Goal: Task Accomplishment & Management: Use online tool/utility

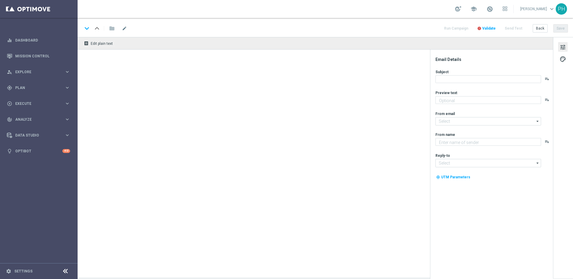
type textarea "Dein Extra zum LOTTO 6 aus 45."
type textarea "Lottoland"
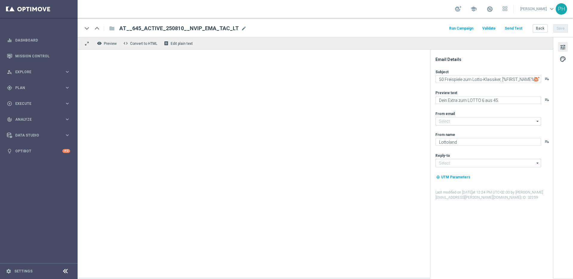
type input "[EMAIL_ADDRESS][DOMAIN_NAME]"
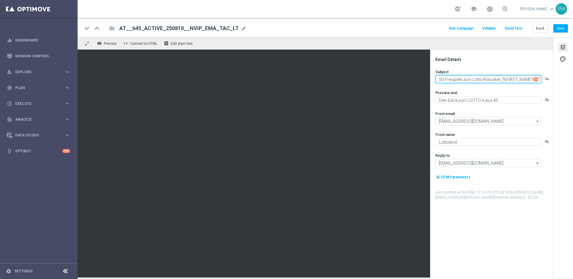
click at [440, 78] on textarea "50 Freispiele zum Lotto-Klassiker, [%FIRST_NAME%]" at bounding box center [489, 79] width 106 height 8
drag, startPoint x: 438, startPoint y: 79, endPoint x: 553, endPoint y: 78, distance: 114.9
click at [553, 78] on div "Email Details Subject 50 Freispiele zum Lotto-Klassiker, [%FIRST_NAME%] playlis…" at bounding box center [563, 157] width 20 height 240
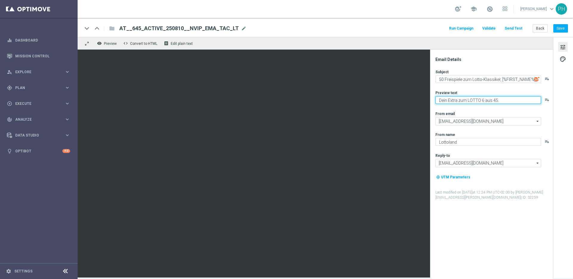
click at [494, 100] on textarea "Dein Extra zum LOTTO 6 aus 45." at bounding box center [489, 100] width 106 height 8
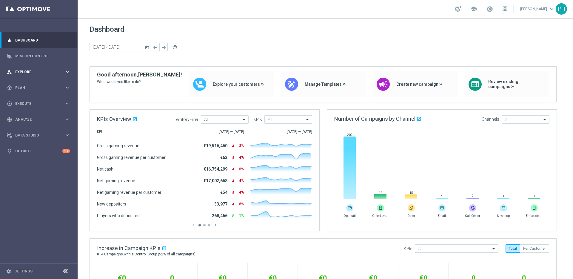
click at [69, 72] on icon "keyboard_arrow_right" at bounding box center [67, 72] width 6 height 6
click at [67, 72] on icon "keyboard_arrow_right" at bounding box center [67, 72] width 6 height 6
click at [68, 88] on icon "keyboard_arrow_right" at bounding box center [67, 88] width 6 height 6
click at [50, 39] on link "Dashboard" at bounding box center [42, 40] width 55 height 16
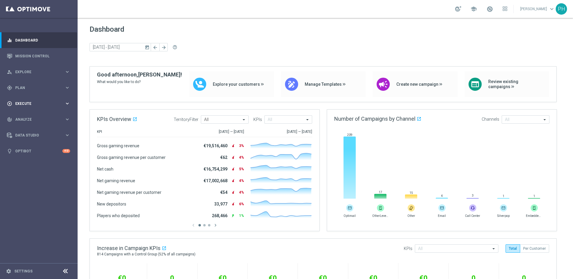
click at [68, 102] on icon "keyboard_arrow_right" at bounding box center [67, 104] width 6 height 6
click at [70, 86] on icon "keyboard_arrow_right" at bounding box center [67, 88] width 6 height 6
click at [68, 117] on icon "keyboard_arrow_right" at bounding box center [67, 118] width 6 height 6
click at [32, 127] on link "Optimail" at bounding box center [41, 126] width 44 height 5
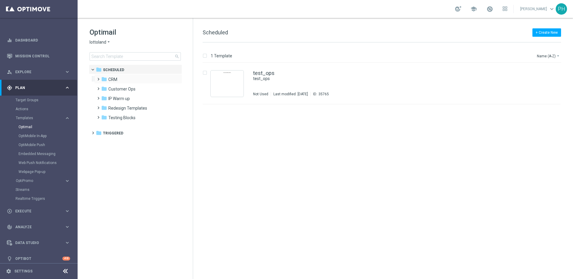
click at [98, 78] on span at bounding box center [97, 76] width 3 height 2
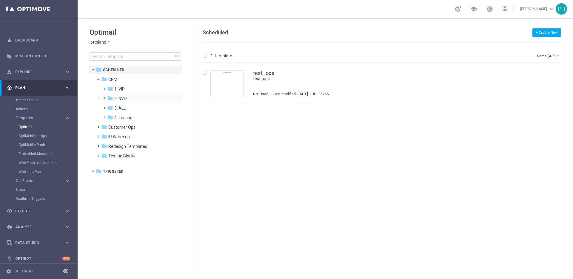
click at [104, 97] on span at bounding box center [103, 95] width 3 height 2
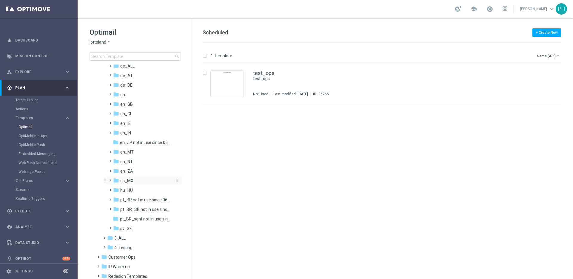
scroll to position [55, 0]
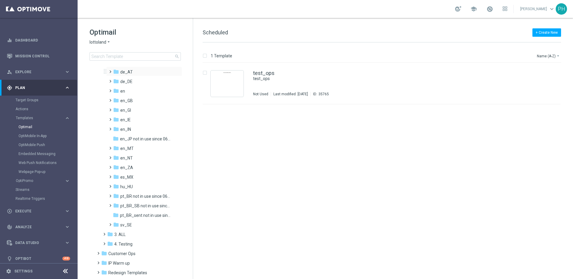
click at [110, 70] on span at bounding box center [109, 69] width 3 height 2
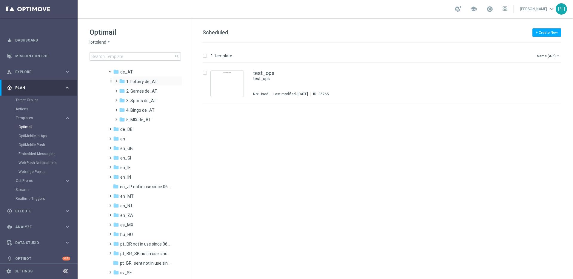
click at [116, 80] on span at bounding box center [115, 78] width 3 height 2
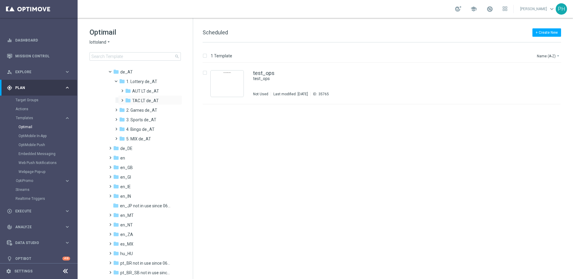
click at [121, 99] on span at bounding box center [121, 97] width 3 height 2
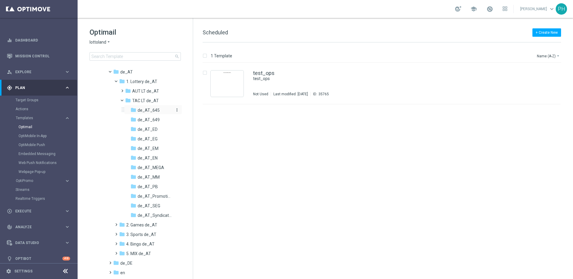
click at [168, 108] on div "folder de_AT_645" at bounding box center [152, 110] width 44 height 7
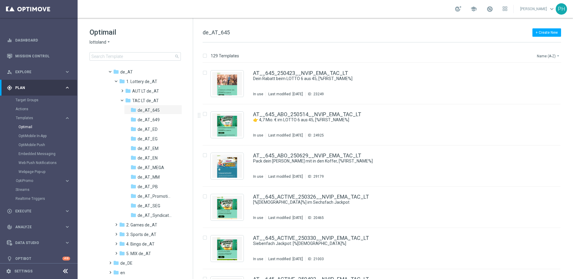
click at [547, 55] on button "Name (A-Z) arrow_drop_down" at bounding box center [548, 55] width 25 height 7
click at [556, 83] on span "Date Modified (Newest)" at bounding box center [538, 82] width 40 height 4
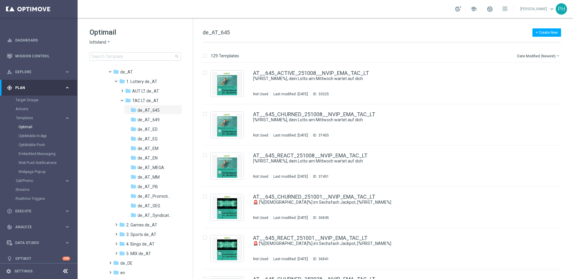
click at [447, 53] on div "129 Templates Date Modified (Newest) arrow_drop_down" at bounding box center [382, 57] width 359 height 11
click at [409, 82] on div "AT__645_ACTIVE_251008__NVIP_EMA_TAC_LT [%FIRST_NAME%], dein Lotto am Mittwoch w…" at bounding box center [394, 83] width 282 height 26
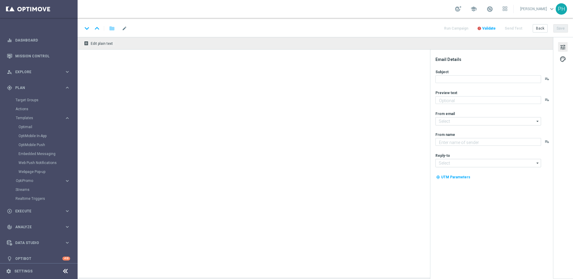
type textarea "25 % Rabatt sichern."
type input "[EMAIL_ADDRESS][DOMAIN_NAME]"
type textarea "Lottoland"
type input "[EMAIL_ADDRESS][DOMAIN_NAME]"
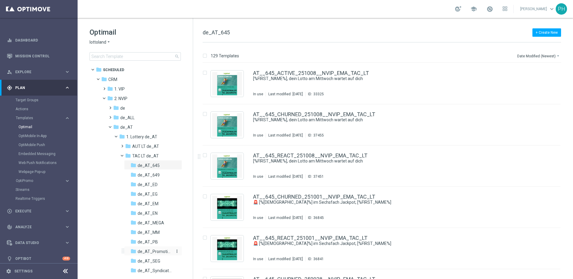
click at [161, 251] on span "de_AT_Promotions" at bounding box center [155, 251] width 35 height 5
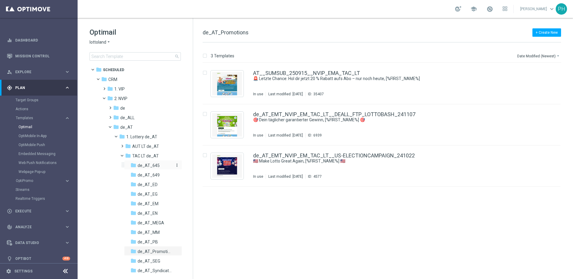
click at [156, 164] on span "de_AT_645" at bounding box center [149, 165] width 22 height 5
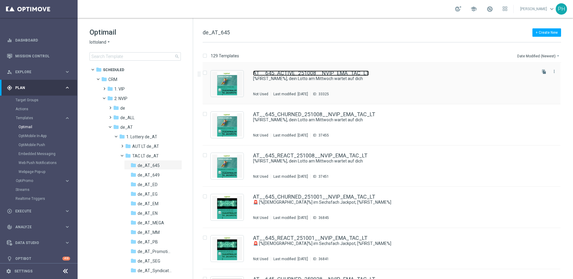
click at [343, 74] on link "AT__645_ACTIVE_251008__NVIP_EMA_TAC_LT" at bounding box center [311, 72] width 116 height 5
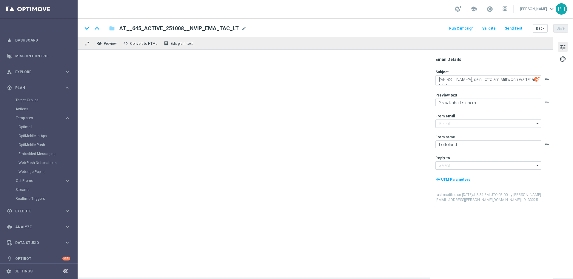
type input "[EMAIL_ADDRESS][DOMAIN_NAME]"
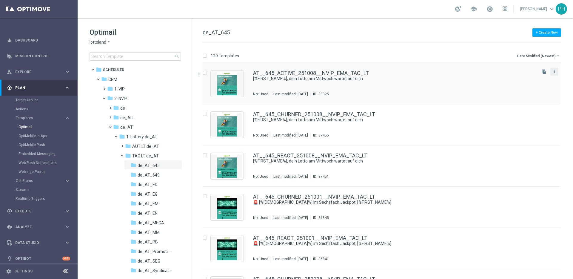
click at [554, 71] on icon "more_vert" at bounding box center [554, 71] width 5 height 5
click at [536, 86] on div "Copy To" at bounding box center [529, 86] width 36 height 4
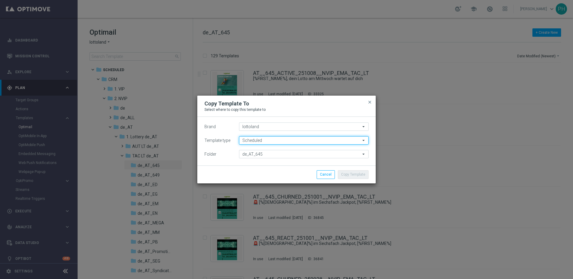
click at [271, 141] on input "Scheduled" at bounding box center [304, 140] width 130 height 8
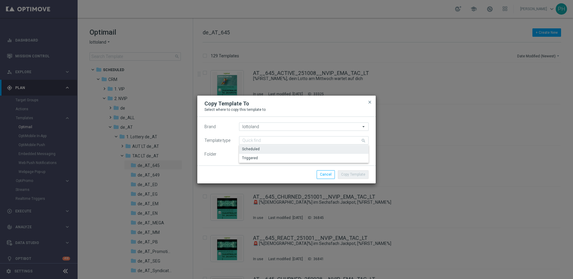
click at [207, 141] on label "Template type" at bounding box center [217, 140] width 26 height 5
type input "Scheduled"
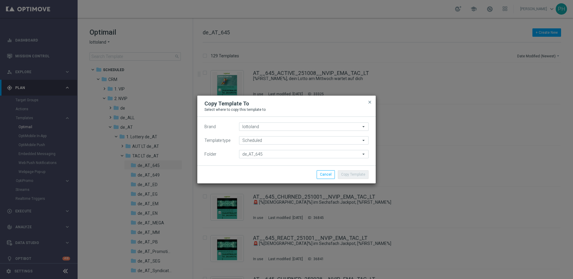
click at [262, 177] on div "Copy Template Cancel" at bounding box center [316, 174] width 116 height 8
click at [328, 166] on div "Copy Template Cancel" at bounding box center [286, 174] width 179 height 18
click at [267, 169] on div "Copy Template Cancel" at bounding box center [286, 174] width 179 height 18
click at [262, 127] on input "lottoland" at bounding box center [304, 126] width 130 height 8
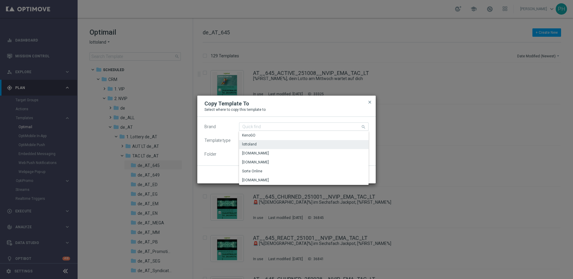
click at [257, 143] on div "lottoland" at bounding box center [304, 144] width 130 height 8
type input "lottoland"
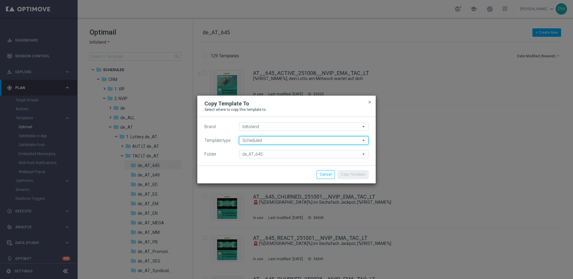
click at [256, 141] on input "Scheduled" at bounding box center [304, 140] width 130 height 8
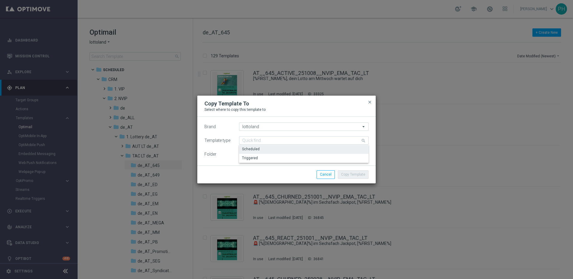
click at [260, 149] on div "Scheduled" at bounding box center [304, 149] width 130 height 8
type input "Scheduled"
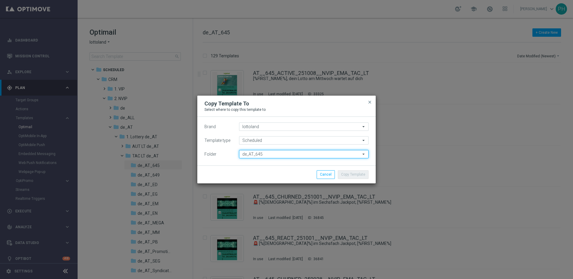
click at [259, 154] on input "de_AT_645" at bounding box center [304, 154] width 130 height 8
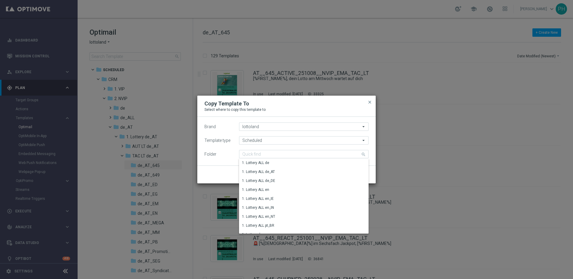
click at [217, 137] on div "Template type Scheduled Scheduled arrow_drop_down Drag here to set row groups D…" at bounding box center [286, 140] width 164 height 8
type input "de_AT_645"
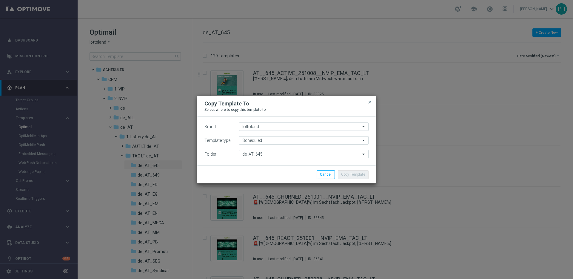
click at [350, 167] on div "Copy Template Cancel" at bounding box center [286, 174] width 179 height 18
click at [371, 99] on button "close" at bounding box center [370, 102] width 6 height 7
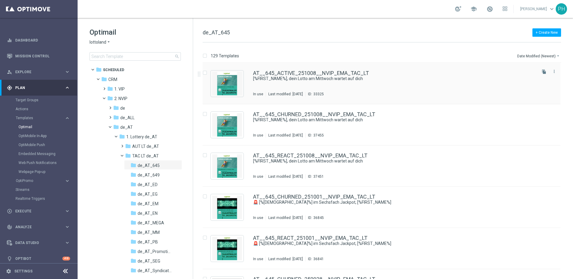
click at [404, 87] on div "AT__645_ACTIVE_251008__NVIP_EMA_TAC_LT [%FIRST_NAME%], dein Lotto am Mittwoch w…" at bounding box center [394, 83] width 282 height 26
click at [542, 70] on icon "file_copy" at bounding box center [544, 71] width 5 height 5
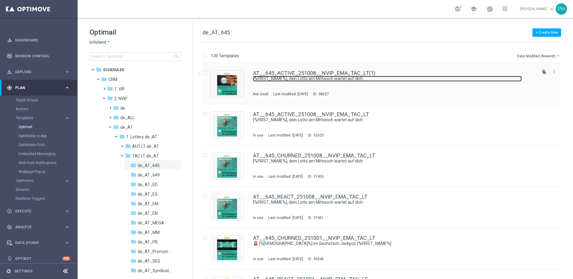
click at [396, 81] on link "[%FIRST_NAME%], dein Lotto am Mittwoch wartet auf dich" at bounding box center [387, 79] width 269 height 6
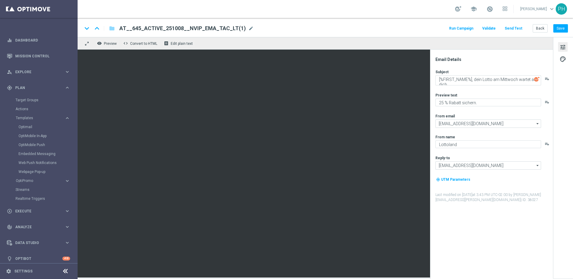
click at [196, 29] on span "AT__645_ACTIVE_251008__NVIP_EMA_TAC_LT(1)" at bounding box center [182, 28] width 127 height 7
click at [193, 28] on span "AT__645_ACTIVE_251008__NVIP_EMA_TAC_LT(1)" at bounding box center [182, 28] width 127 height 7
drag, startPoint x: 219, startPoint y: 28, endPoint x: 79, endPoint y: 19, distance: 140.3
click at [79, 19] on div "keyboard_arrow_down keyboard_arrow_up folder AT__645_ACTIVE_251008__NVIP_EMA_TA…" at bounding box center [326, 27] width 496 height 19
paste input "15__NVIP_EMA_TAC_LT"
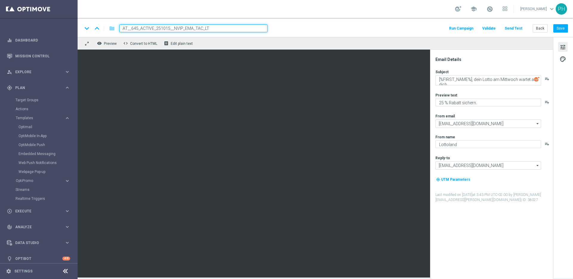
type input "AT__645_ACTIVE_251015__NVIP_EMA_TAC_LT"
click at [291, 30] on div "keyboard_arrow_down keyboard_arrow_up folder AT__645_ACTIVE_251015__NVIP_EMA_TA…" at bounding box center [325, 28] width 486 height 8
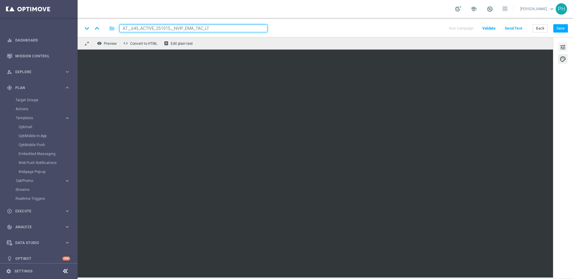
click at [561, 47] on span "tune" at bounding box center [563, 47] width 7 height 8
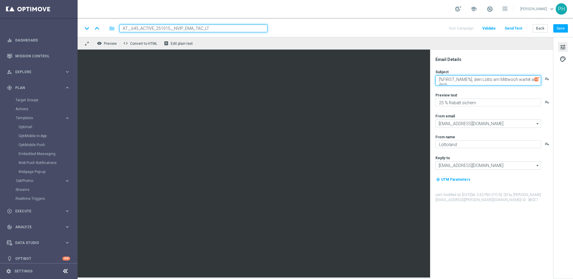
paste textarea "50 Freispiele zum Lotto-Klassiker, [%FIRST_NAME%]"
type textarea "50 Freispiele zum Lotto-Klassiker, [%FIRST_NAME%]"
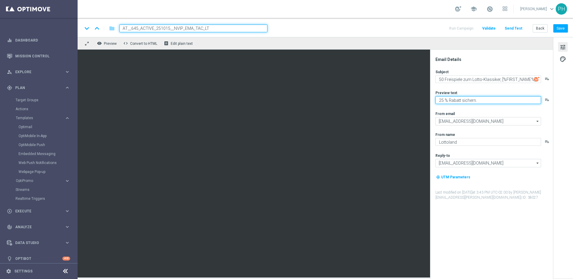
drag, startPoint x: 491, startPoint y: 100, endPoint x: 496, endPoint y: 102, distance: 5.0
click at [491, 100] on textarea "25 % Rabatt sichern." at bounding box center [489, 100] width 106 height 8
paste textarea "Dein Extra zum LOTTO 6 aus 45"
type textarea "Dein Extra zum LOTTO 6 aus 45."
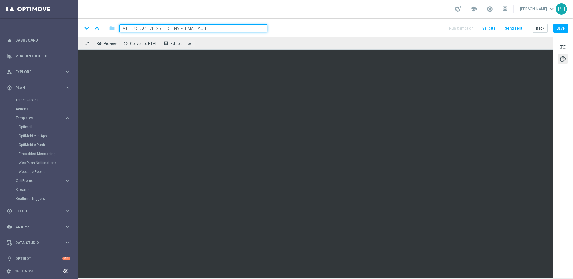
click at [234, 25] on input "AT__645_ACTIVE_251015__NVIP_EMA_TAC_LT" at bounding box center [193, 28] width 148 height 8
click at [236, 29] on input "AT__645_ACTIVE_251015__NVIP_EMA_TAC_LT" at bounding box center [193, 28] width 148 height 8
click at [566, 47] on span "tune" at bounding box center [563, 47] width 7 height 8
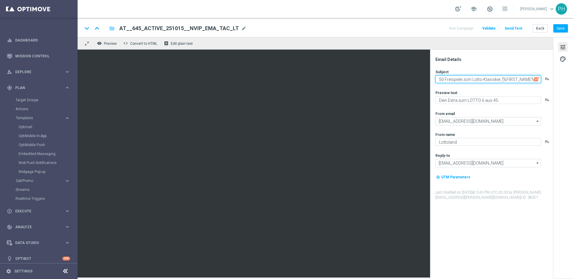
drag, startPoint x: 437, startPoint y: 79, endPoint x: 556, endPoint y: 81, distance: 119.1
click at [556, 81] on div "Email Details Subject 50 Freispiele zum Lotto-Klassiker, [%FIRST_NAME%] playlis…" at bounding box center [563, 157] width 20 height 240
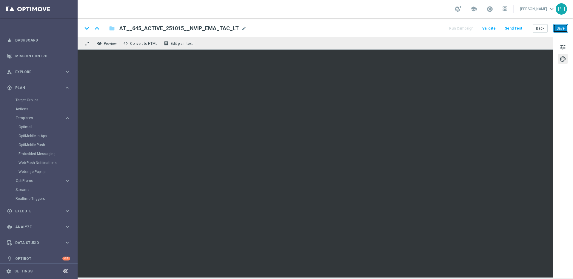
click at [562, 28] on button "Save" at bounding box center [560, 28] width 15 height 8
click at [564, 30] on button "Save" at bounding box center [560, 28] width 15 height 8
click at [566, 30] on button "Save" at bounding box center [560, 28] width 15 height 8
click at [114, 43] on span "Preview" at bounding box center [110, 43] width 13 height 4
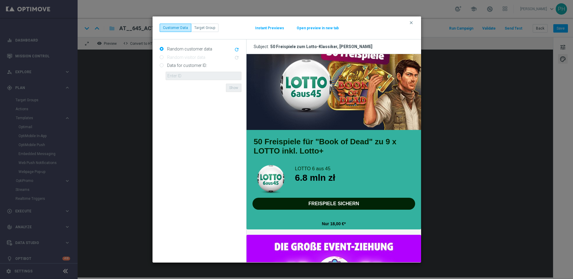
scroll to position [46, 0]
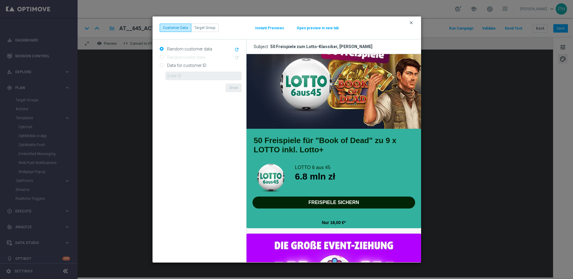
click at [413, 21] on icon "clear" at bounding box center [411, 22] width 5 height 5
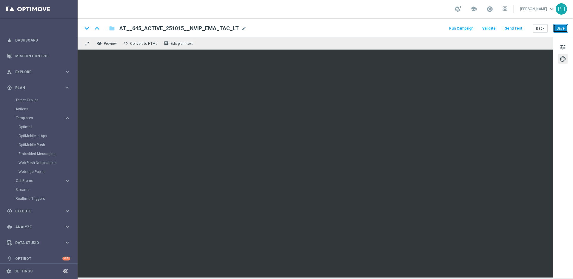
click at [560, 29] on button "Save" at bounding box center [560, 28] width 15 height 8
click at [567, 45] on button "tune" at bounding box center [563, 47] width 10 height 10
click at [107, 46] on button "remove_red_eye Preview" at bounding box center [108, 43] width 24 height 8
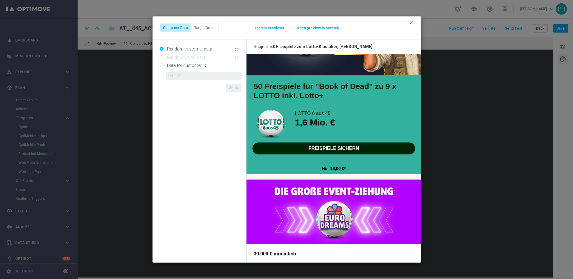
scroll to position [103, 0]
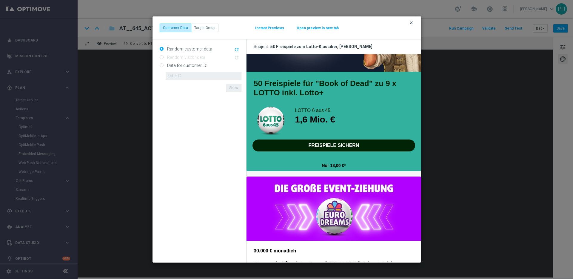
click at [412, 23] on icon "clear" at bounding box center [411, 22] width 5 height 5
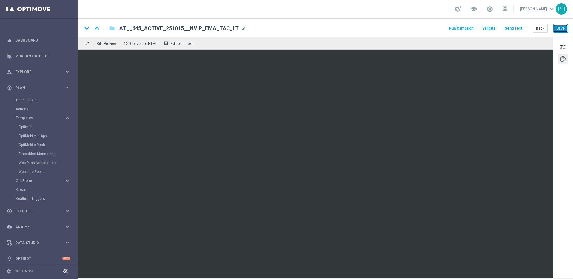
click at [562, 30] on button "Save" at bounding box center [560, 28] width 15 height 8
click at [561, 28] on button "Save" at bounding box center [560, 28] width 15 height 8
click at [114, 43] on span "Preview" at bounding box center [110, 43] width 13 height 4
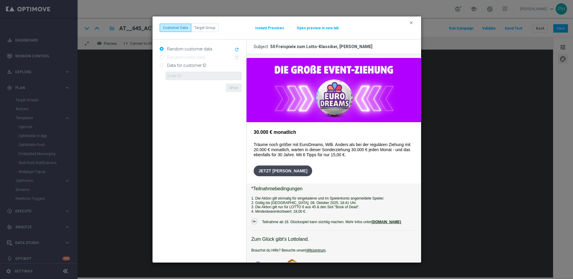
scroll to position [228, 0]
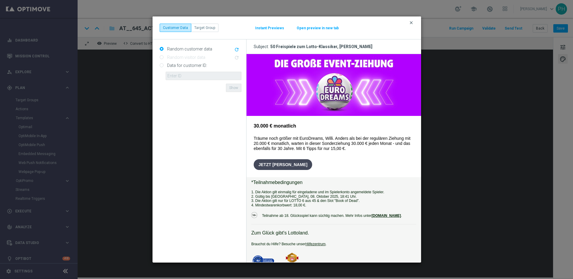
click at [410, 21] on icon "clear" at bounding box center [411, 22] width 5 height 5
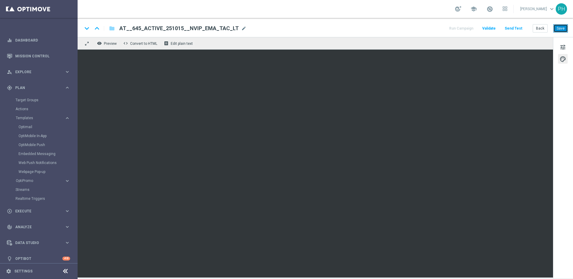
click at [563, 30] on button "Save" at bounding box center [560, 28] width 15 height 8
click at [564, 46] on span "tune" at bounding box center [563, 47] width 7 height 8
click at [559, 27] on button "Save" at bounding box center [560, 28] width 15 height 8
click at [564, 29] on button "Save" at bounding box center [560, 28] width 15 height 8
click at [114, 44] on span "Preview" at bounding box center [110, 43] width 13 height 4
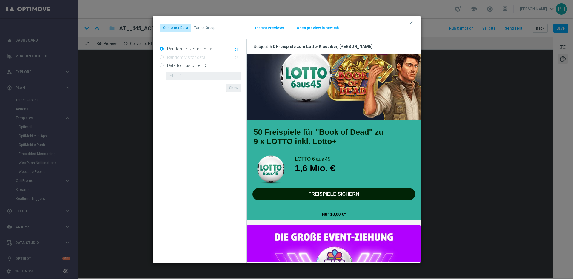
scroll to position [119, 0]
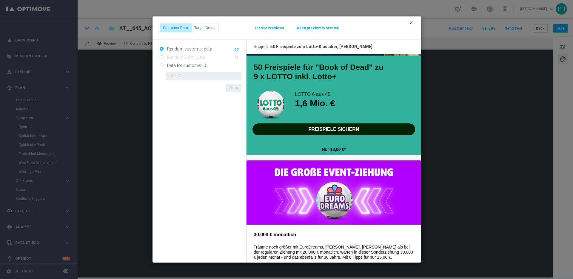
click at [412, 23] on icon "clear" at bounding box center [411, 22] width 5 height 5
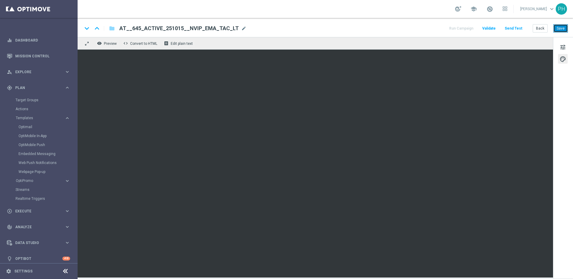
click at [566, 27] on button "Save" at bounding box center [560, 28] width 15 height 8
click at [107, 44] on span "Preview" at bounding box center [110, 43] width 13 height 4
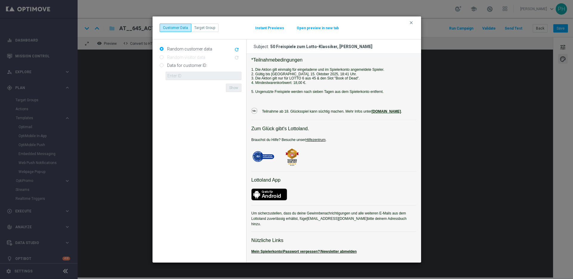
scroll to position [234, 0]
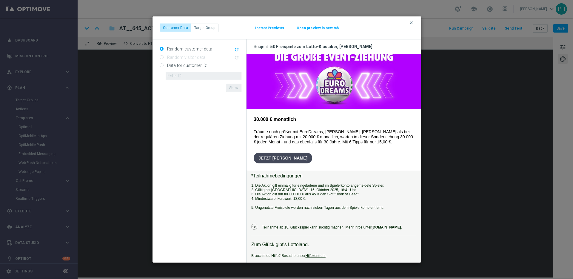
click at [414, 21] on button "clear" at bounding box center [412, 22] width 7 height 5
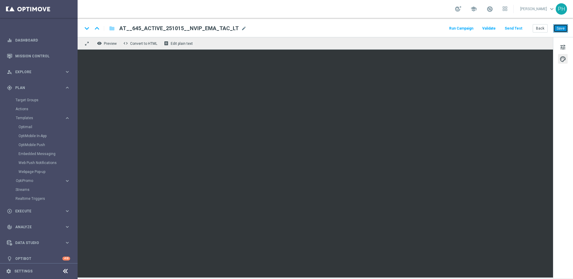
click at [567, 27] on button "Save" at bounding box center [560, 28] width 15 height 8
click at [563, 29] on button "Save" at bounding box center [560, 28] width 15 height 8
click at [563, 30] on button "Save" at bounding box center [560, 28] width 15 height 8
click at [405, 30] on div "keyboard_arrow_down keyboard_arrow_up folder AT__645_ACTIVE_251015__NVIP_EMA_TA…" at bounding box center [325, 28] width 486 height 8
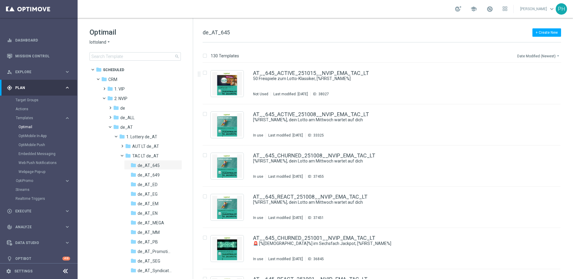
click at [548, 56] on button "Date Modified (Newest) arrow_drop_down" at bounding box center [539, 55] width 44 height 7
click at [448, 40] on div "+ Create New de_AT_645" at bounding box center [382, 35] width 359 height 13
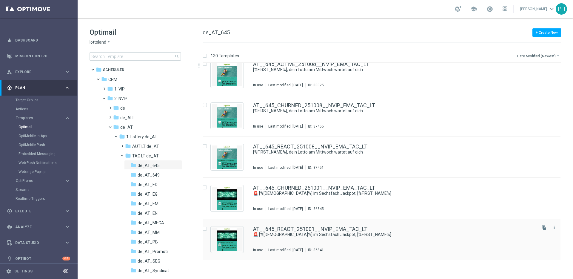
scroll to position [2, 0]
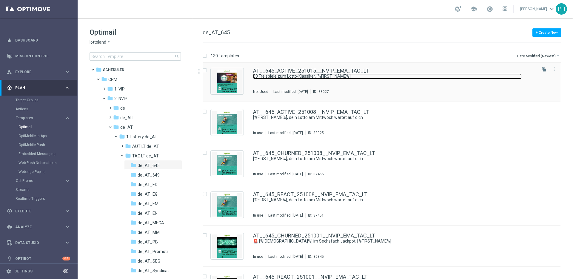
click at [337, 79] on link "50 Freispiele zum Lotto-Klassiker, [%FIRST_NAME%]" at bounding box center [387, 76] width 269 height 6
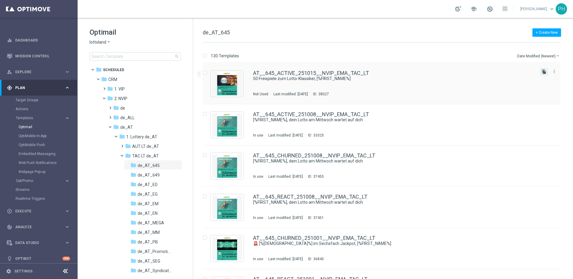
click at [543, 70] on icon "file_copy" at bounding box center [544, 71] width 5 height 5
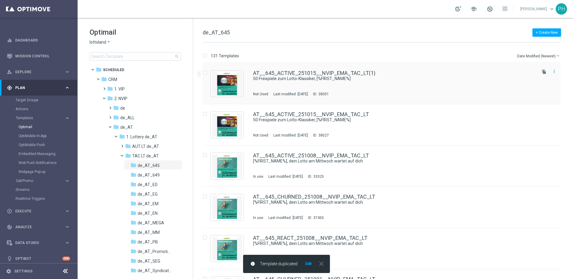
click at [375, 82] on div "AT__645_ACTIVE_251015__NVIP_EMA_TAC_LT(1) 50 Freispiele zum Lotto-Klassiker, [%…" at bounding box center [394, 83] width 282 height 26
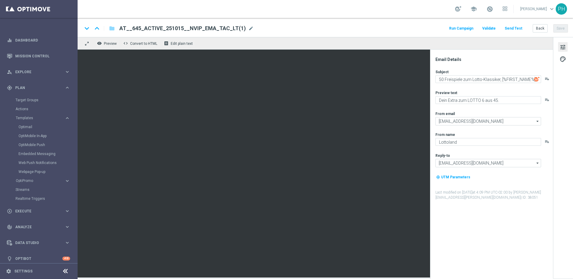
click at [194, 26] on span "AT__645_ACTIVE_251015__NVIP_EMA_TAC_LT(1)" at bounding box center [182, 28] width 127 height 7
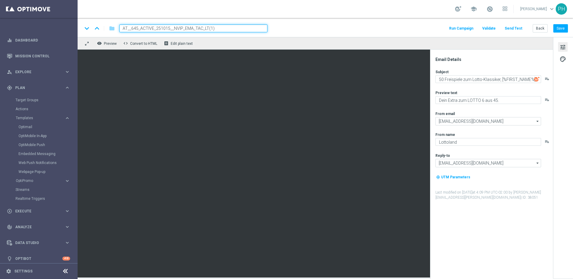
drag, startPoint x: 222, startPoint y: 28, endPoint x: 85, endPoint y: 19, distance: 137.9
click at [85, 19] on div "keyboard_arrow_down keyboard_arrow_up folder AT__645_ACTIVE_251015__NVIP_EMA_TA…" at bounding box center [326, 27] width 496 height 19
paste input "DE_ALL__649_REACT_251015__NVIP_EMA_TAC_LT"
type input "DE_ALL__649_REACT_251015__NVIP_EMA_TAC_LT"
click at [345, 29] on div "keyboard_arrow_down keyboard_arrow_up folder DE_ALL__649_REACT_251015__NVIP_EMA…" at bounding box center [325, 28] width 486 height 8
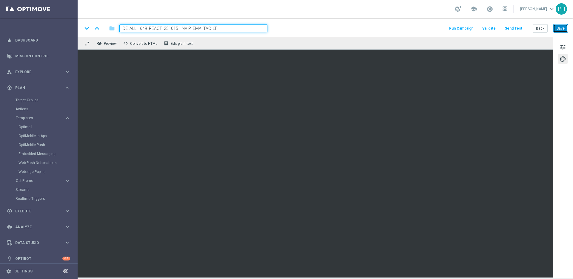
click at [559, 27] on button "Save" at bounding box center [560, 28] width 15 height 8
click at [560, 46] on span "tune" at bounding box center [563, 47] width 7 height 8
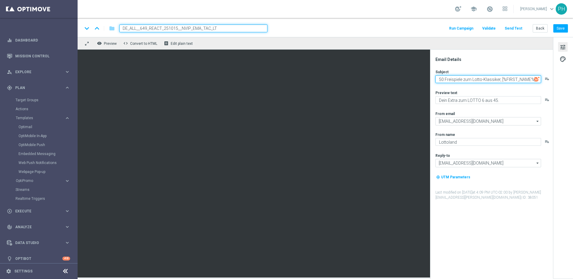
click at [442, 81] on textarea "50 Freispiele zum Lotto-Klassiker, [%FIRST_NAME%]" at bounding box center [489, 79] width 106 height 8
click at [442, 80] on textarea "50 Freispiele zum Lotto-Klassiker, [%FIRST_NAME%]" at bounding box center [489, 79] width 106 height 8
type textarea "30 Freispiele zum Lotto-Klassiker, [%FIRST_NAME%]"
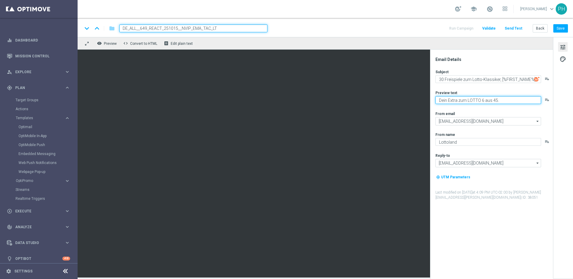
click at [510, 101] on textarea "Dein Extra zum LOTTO 6 aus 45." at bounding box center [489, 100] width 106 height 8
click at [557, 27] on button "Save" at bounding box center [560, 28] width 15 height 8
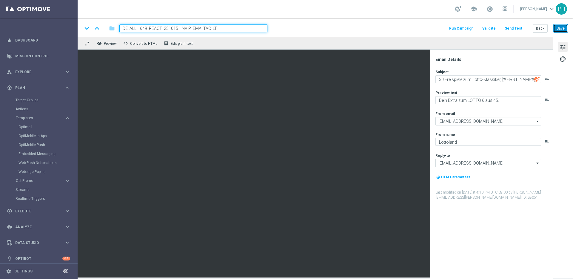
click at [562, 28] on button "Save" at bounding box center [560, 28] width 15 height 8
drag, startPoint x: 236, startPoint y: 30, endPoint x: 92, endPoint y: 11, distance: 145.7
click at [92, 11] on section "school Peter Huber keyboard_arrow_down PH keyboard_arrow_down keyboard_arrow_up…" at bounding box center [326, 139] width 496 height 279
paste input "AT__645"
type input "AT__645_REACT_251015__NVIP_EMA_TAC_LT"
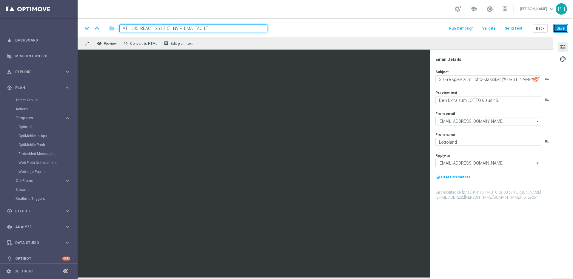
click at [563, 30] on button "Save" at bounding box center [560, 28] width 15 height 8
click at [305, 24] on div "keyboard_arrow_down keyboard_arrow_up folder AT__645_REACT_251015__NVIP_EMA_TAC…" at bounding box center [326, 27] width 496 height 19
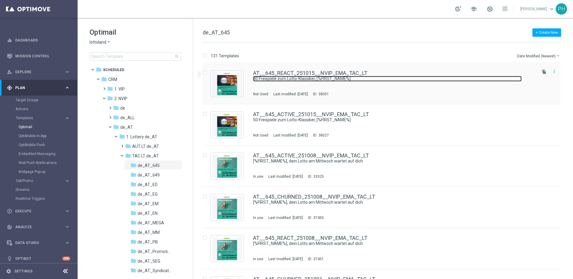
click at [401, 80] on link "30 Freispiele zum Lotto-Klassiker, [%FIRST_NAME%]" at bounding box center [387, 79] width 269 height 6
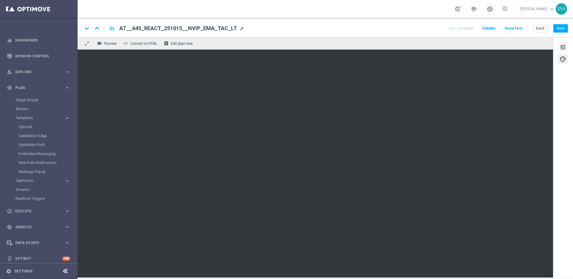
click at [560, 45] on span "tune" at bounding box center [563, 47] width 7 height 8
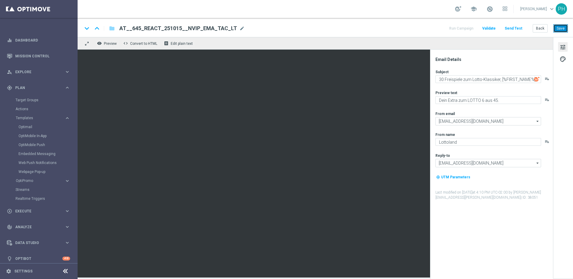
click at [562, 29] on button "Save" at bounding box center [560, 28] width 15 height 8
click at [111, 43] on span "Preview" at bounding box center [110, 43] width 13 height 4
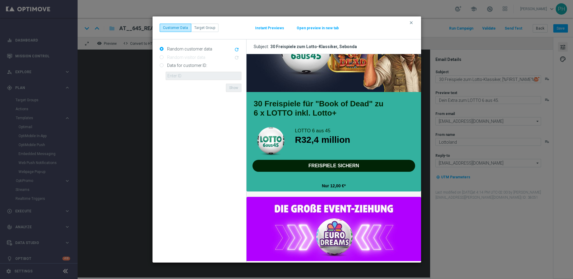
scroll to position [104, 0]
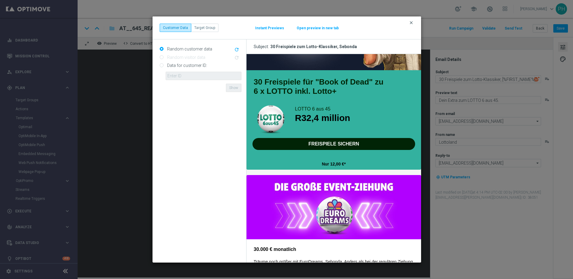
click at [411, 23] on icon "clear" at bounding box center [411, 22] width 5 height 5
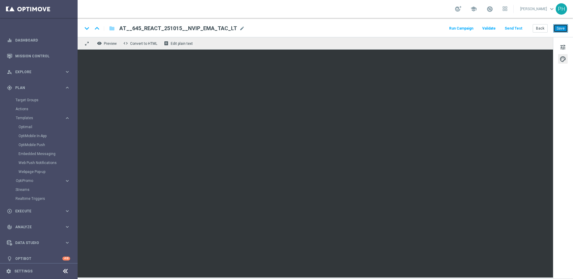
click at [563, 29] on button "Save" at bounding box center [560, 28] width 15 height 8
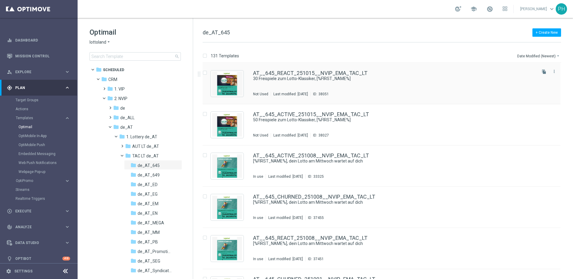
click at [396, 83] on div "AT__645_REACT_251015__NVIP_EMA_TAC_LT 30 Freispiele zum Lotto-Klassiker, [%FIRS…" at bounding box center [394, 83] width 282 height 26
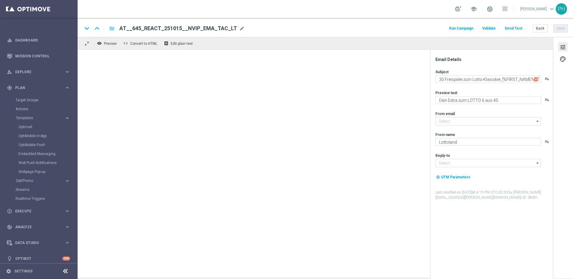
type input "[EMAIL_ADDRESS][DOMAIN_NAME]"
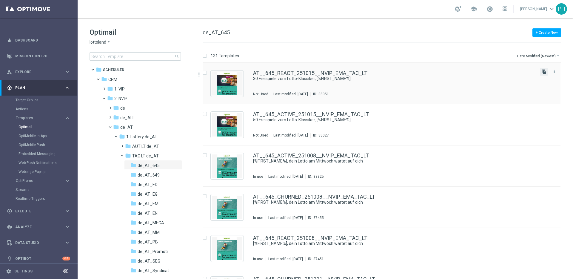
click at [543, 70] on icon "file_copy" at bounding box center [544, 71] width 5 height 5
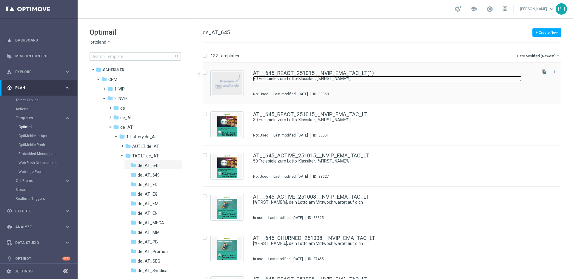
click at [304, 76] on link "30 Freispiele zum Lotto-Klassiker, [%FIRST_NAME%]" at bounding box center [387, 79] width 269 height 6
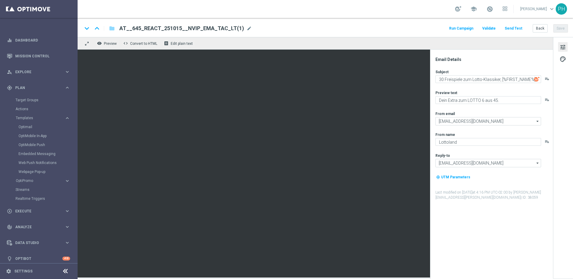
click at [214, 30] on span "AT__645_REACT_251015__NVIP_EMA_TAC_LT(1)" at bounding box center [181, 28] width 125 height 7
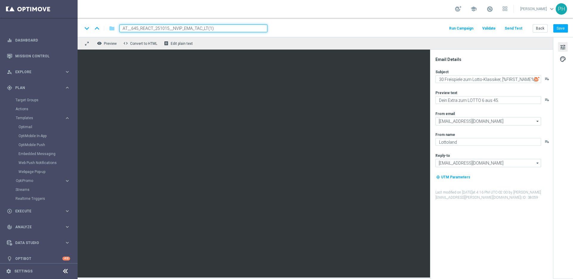
drag, startPoint x: 225, startPoint y: 28, endPoint x: 67, endPoint y: 18, distance: 158.2
click at [67, 18] on main "equalizer Dashboard Mission Control" at bounding box center [286, 139] width 573 height 279
paste input "CHURNED_251015__NVIP_EMA_TAC_LT"
type input "AT__645_CHURNED_251015__NVIP_EMA_TAC_LT"
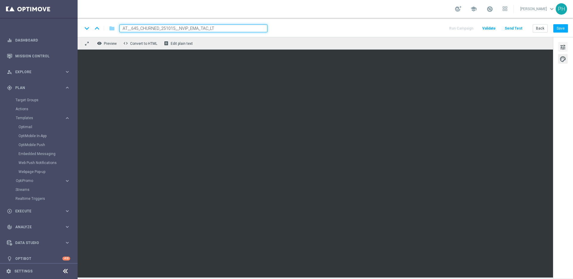
click at [566, 45] on span "tune" at bounding box center [563, 47] width 7 height 8
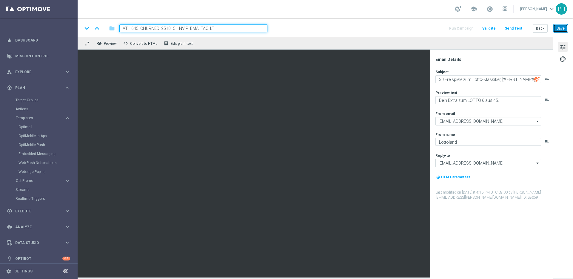
click at [558, 27] on button "Save" at bounding box center [560, 28] width 15 height 8
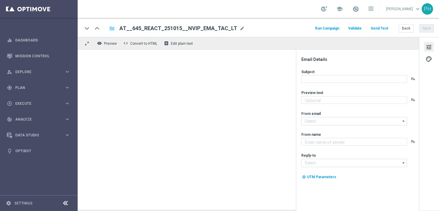
type textarea "Dein Extra zum LOTTO 6 aus 45."
type input "[EMAIL_ADDRESS][DOMAIN_NAME]"
type textarea "Lottoland"
type input "[EMAIL_ADDRESS][DOMAIN_NAME]"
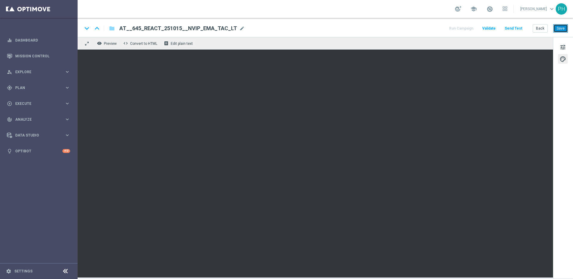
click at [439, 28] on button "Save" at bounding box center [560, 28] width 15 height 8
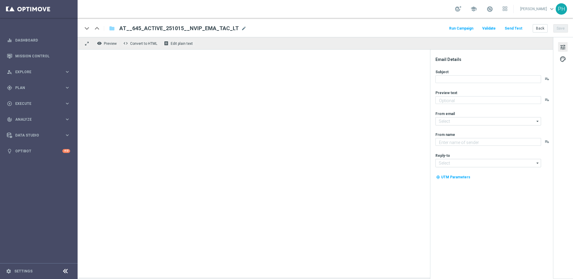
type textarea "Dein Extra zum LOTTO 6 aus 45."
type input "[EMAIL_ADDRESS][DOMAIN_NAME]"
type textarea "Lottoland"
type input "[EMAIL_ADDRESS][DOMAIN_NAME]"
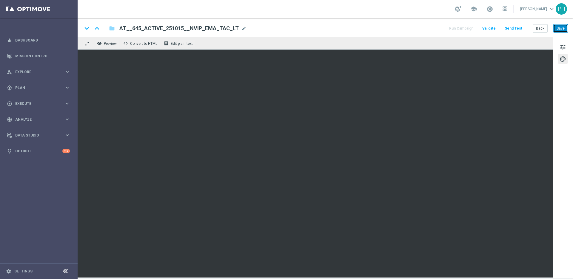
click at [439, 28] on button "Save" at bounding box center [560, 28] width 15 height 8
click at [439, 30] on button "Send Test" at bounding box center [513, 28] width 19 height 8
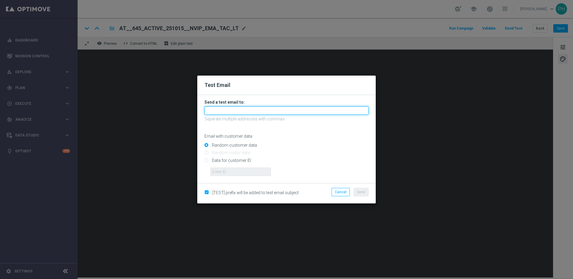
click at [247, 111] on input "text" at bounding box center [286, 110] width 164 height 8
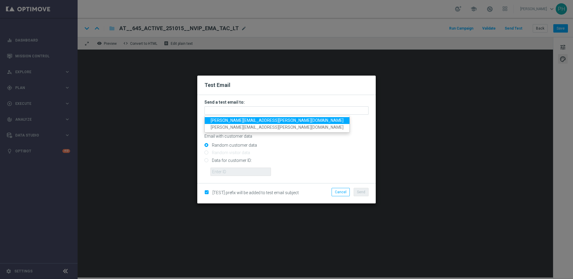
click at [256, 119] on span "[PERSON_NAME][EMAIL_ADDRESS][PERSON_NAME][DOMAIN_NAME]" at bounding box center [277, 120] width 133 height 5
type input "[PERSON_NAME][EMAIL_ADDRESS][PERSON_NAME][DOMAIN_NAME]"
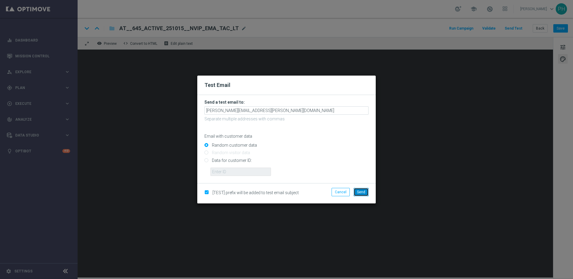
click at [364, 192] on span "Send" at bounding box center [361, 192] width 8 height 4
click at [353, 141] on div "Random customer data" at bounding box center [286, 143] width 164 height 7
click at [362, 191] on span "Send" at bounding box center [361, 192] width 8 height 4
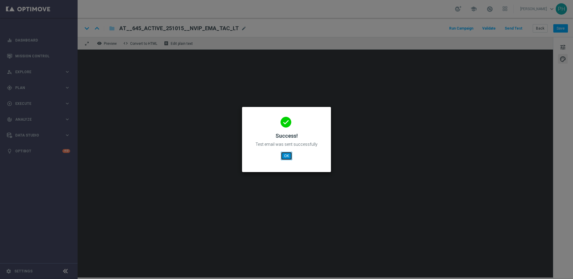
click at [288, 153] on button "OK" at bounding box center [286, 156] width 11 height 8
click at [287, 156] on button "OK" at bounding box center [286, 156] width 11 height 8
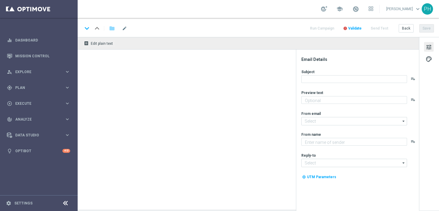
type textarea "Dein Extra zum LOTTO 6 aus 45."
type input "[EMAIL_ADDRESS][DOMAIN_NAME]"
type textarea "Lottoland"
type input "[EMAIL_ADDRESS][DOMAIN_NAME]"
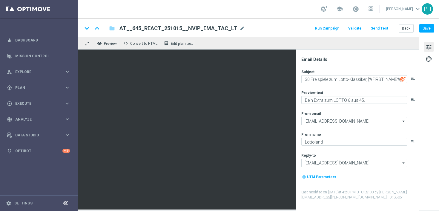
click at [379, 27] on button "Send Test" at bounding box center [379, 28] width 19 height 8
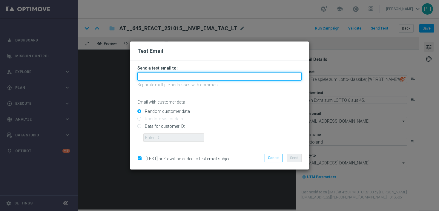
click at [207, 77] on input "text" at bounding box center [219, 76] width 164 height 8
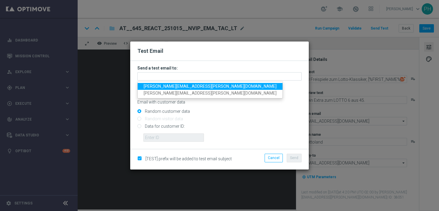
click at [180, 86] on span "[PERSON_NAME][EMAIL_ADDRESS][PERSON_NAME][DOMAIN_NAME]" at bounding box center [210, 86] width 133 height 5
type input "[PERSON_NAME][EMAIL_ADDRESS][PERSON_NAME][DOMAIN_NAME]"
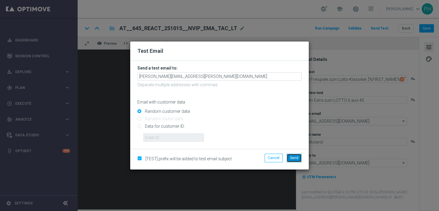
click at [296, 159] on span "Send" at bounding box center [294, 158] width 8 height 4
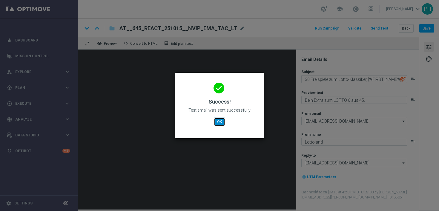
click at [218, 123] on button "OK" at bounding box center [219, 122] width 11 height 8
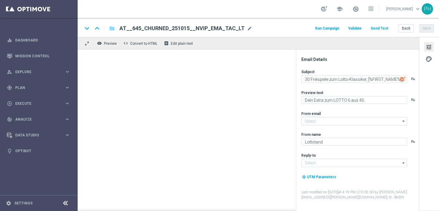
type input "[EMAIL_ADDRESS][DOMAIN_NAME]"
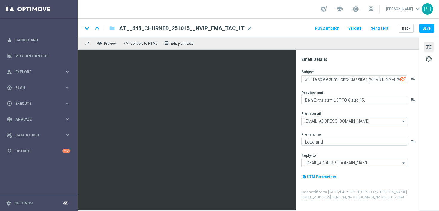
click at [377, 28] on button "Send Test" at bounding box center [379, 28] width 19 height 8
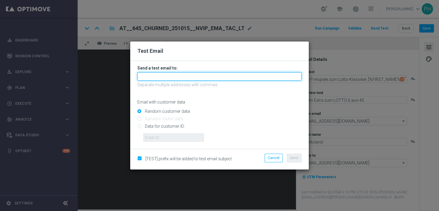
click at [210, 78] on input "text" at bounding box center [219, 76] width 164 height 8
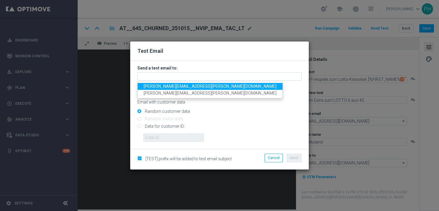
click at [185, 87] on span "[PERSON_NAME][EMAIL_ADDRESS][PERSON_NAME][DOMAIN_NAME]" at bounding box center [210, 86] width 133 height 5
type input "[PERSON_NAME][EMAIL_ADDRESS][PERSON_NAME][DOMAIN_NAME]"
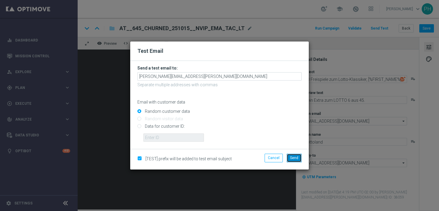
click at [296, 158] on span "Send" at bounding box center [294, 158] width 8 height 4
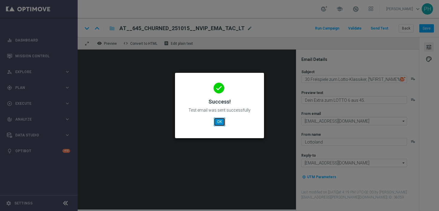
click at [217, 122] on button "OK" at bounding box center [219, 122] width 11 height 8
